Goal: Transaction & Acquisition: Purchase product/service

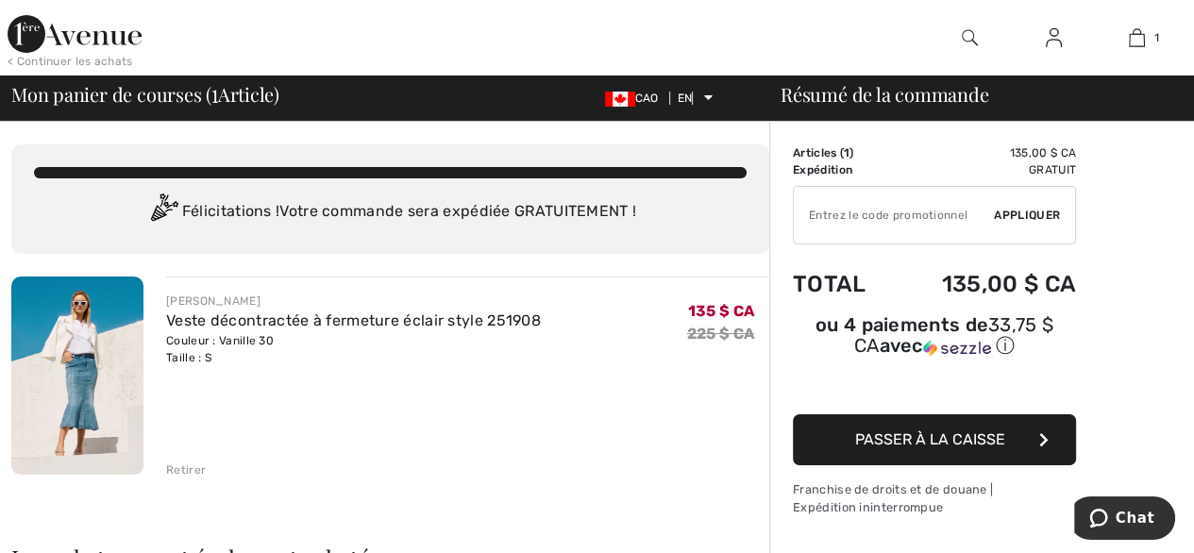
click at [871, 430] on font "Passer à la caisse" at bounding box center [930, 439] width 150 height 18
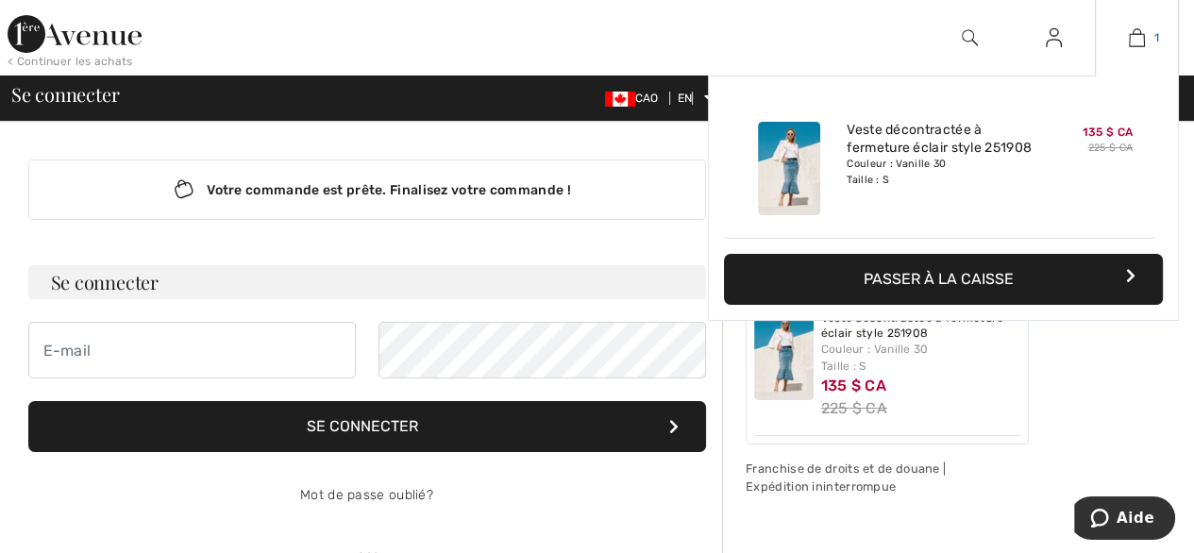
click at [1136, 39] on img at bounding box center [1137, 37] width 16 height 23
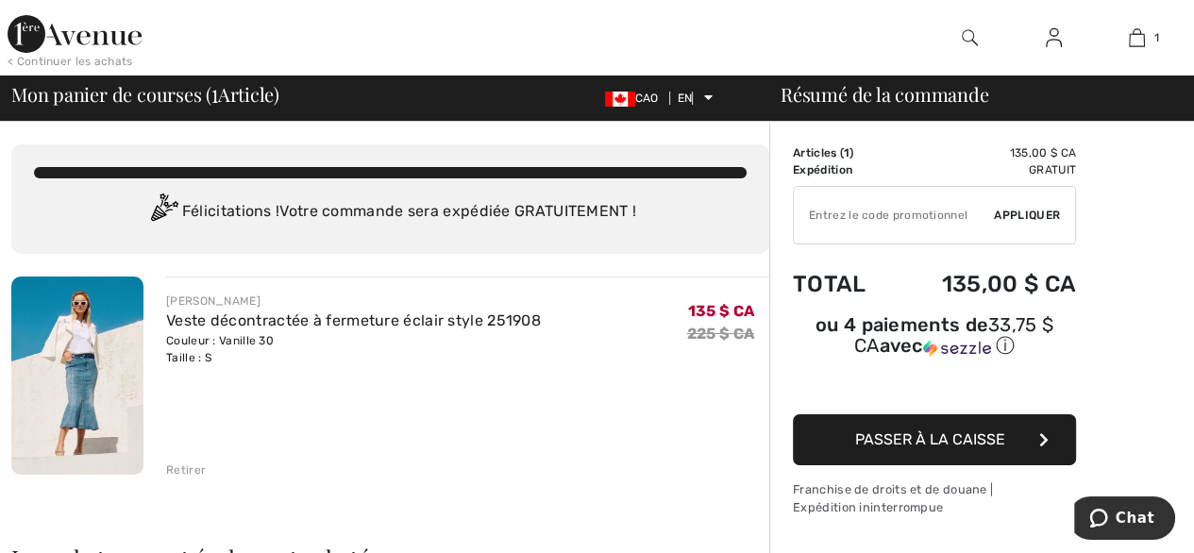
click at [190, 472] on font "Retirer" at bounding box center [186, 469] width 40 height 13
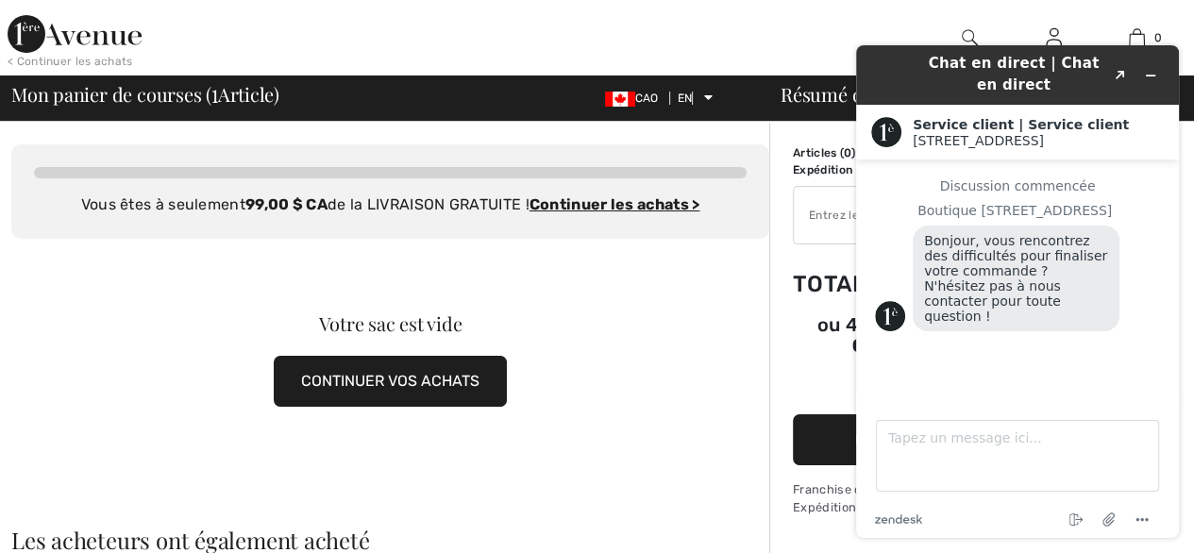
click at [760, 261] on div "Votre sac est vide CONTINUER VOS ACHATS" at bounding box center [390, 361] width 758 height 244
click at [735, 380] on div "Votre sac est vide CONTINUER VOS ACHATS" at bounding box center [390, 361] width 758 height 244
click at [1153, 78] on icon "Réduire le widget" at bounding box center [1150, 75] width 13 height 13
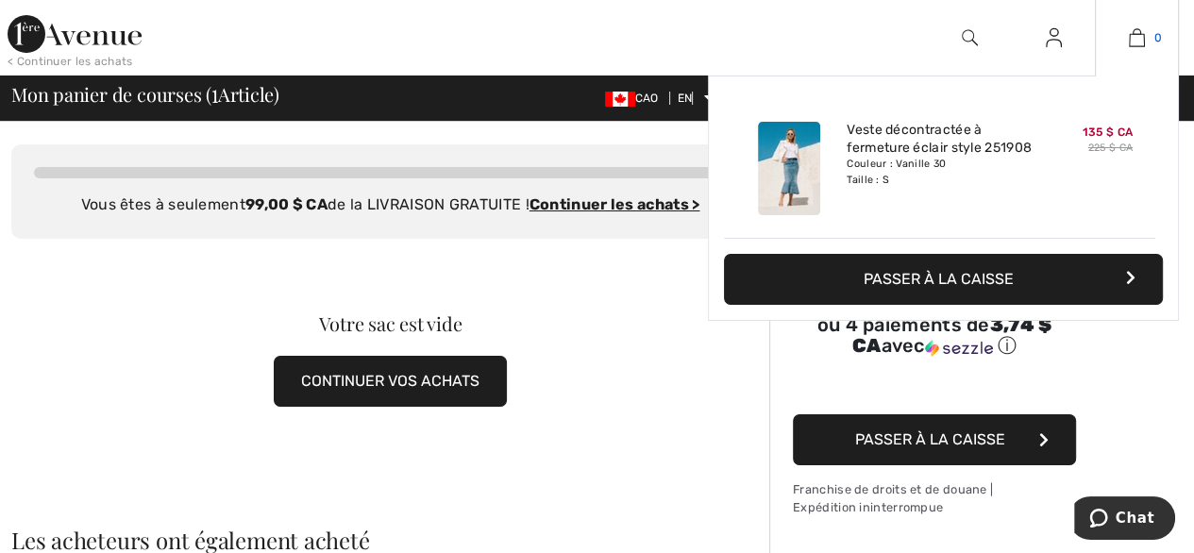
click at [1152, 35] on link "0" at bounding box center [1137, 37] width 82 height 23
